Goal: Download file/media

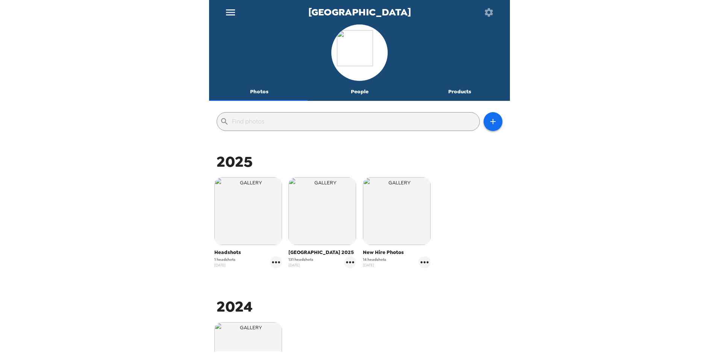
scroll to position [113, 0]
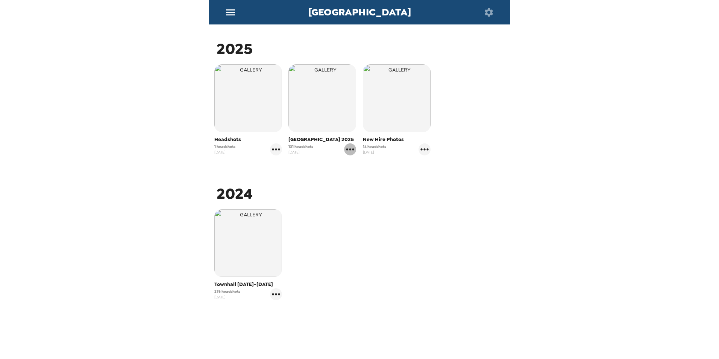
click at [348, 152] on icon "gallery menu" at bounding box center [350, 149] width 12 height 12
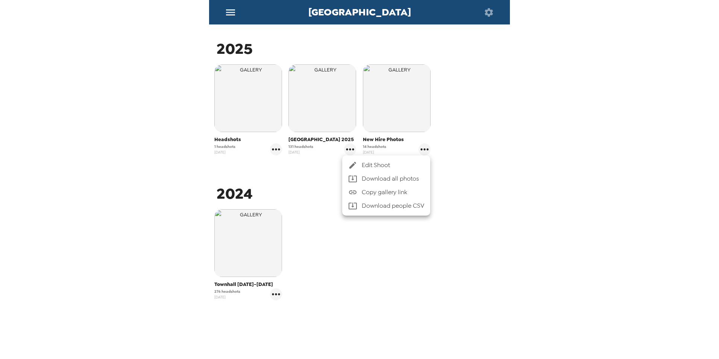
click at [373, 177] on span "Download all photos" at bounding box center [393, 178] width 62 height 9
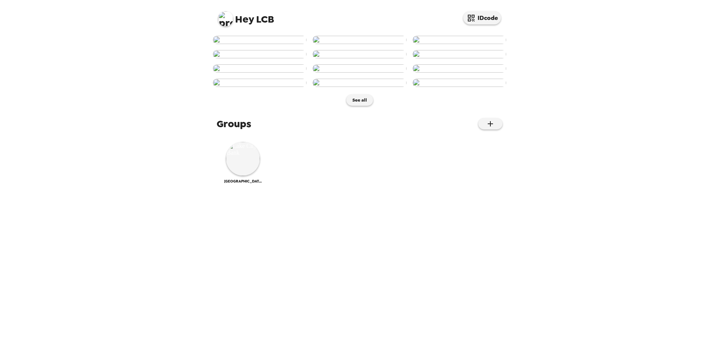
scroll to position [277, 0]
click at [360, 106] on button "See all" at bounding box center [359, 99] width 27 height 11
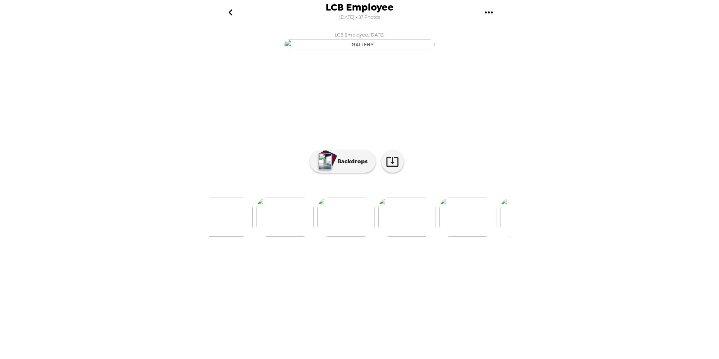
scroll to position [0, 443]
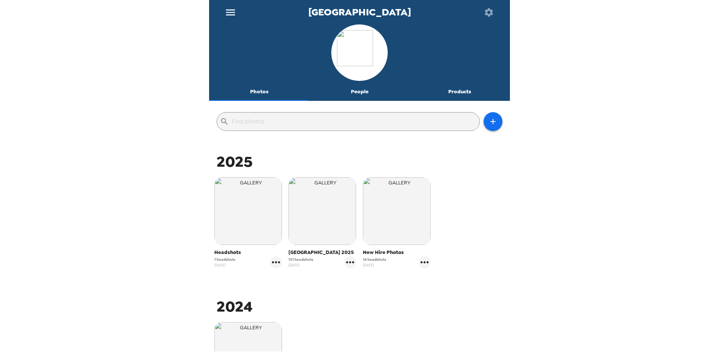
scroll to position [113, 0]
